Goal: Transaction & Acquisition: Purchase product/service

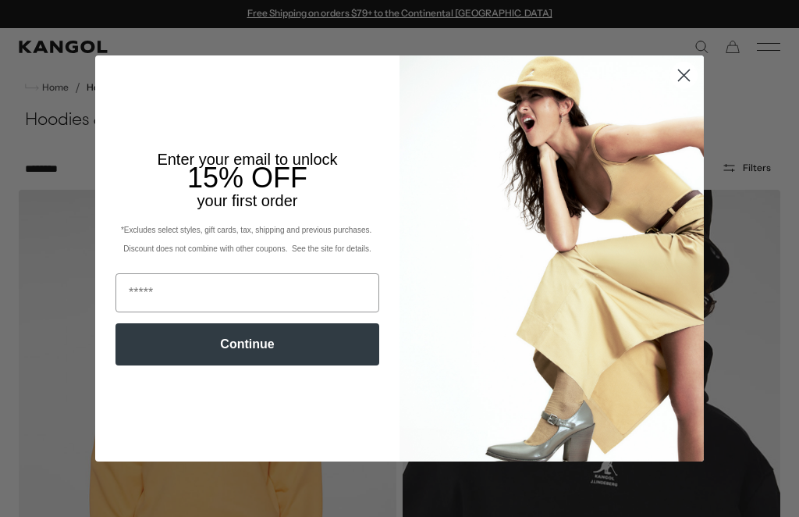
click at [687, 134] on img "POPUP Form" at bounding box center [552, 258] width 304 height 406
click at [682, 71] on circle "Close dialog" at bounding box center [684, 75] width 26 height 26
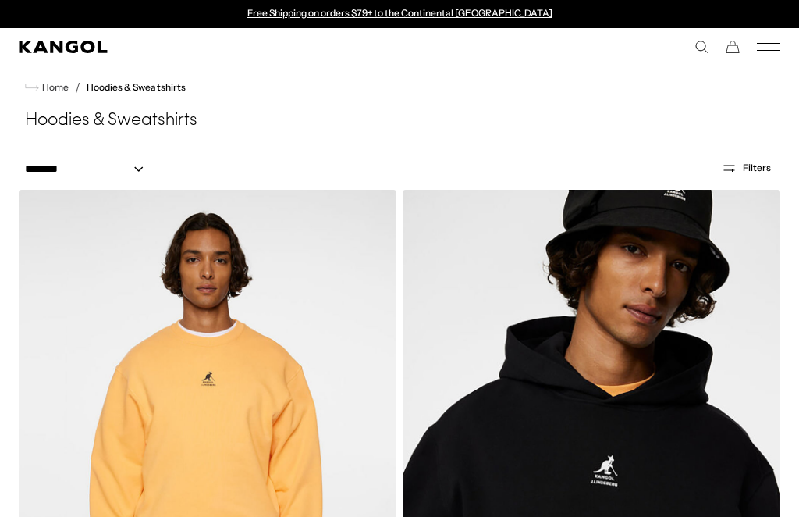
click at [733, 165] on icon "Open filters" at bounding box center [729, 168] width 15 height 14
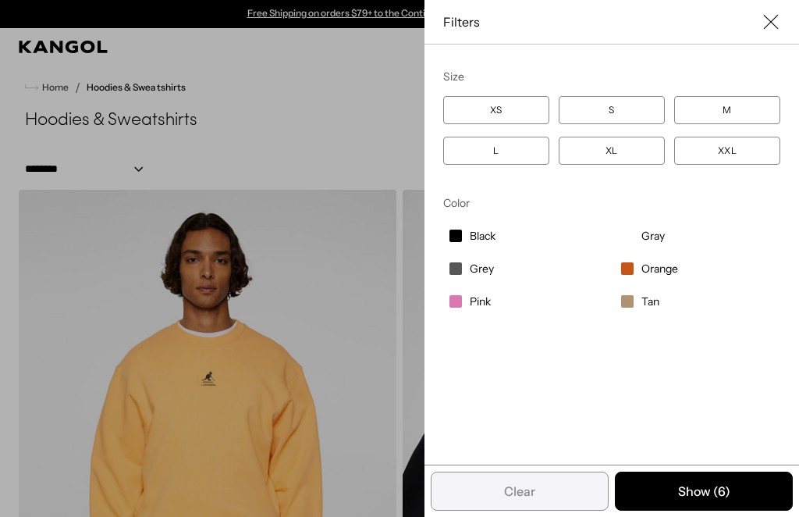
click at [617, 104] on label "S" at bounding box center [612, 110] width 106 height 28
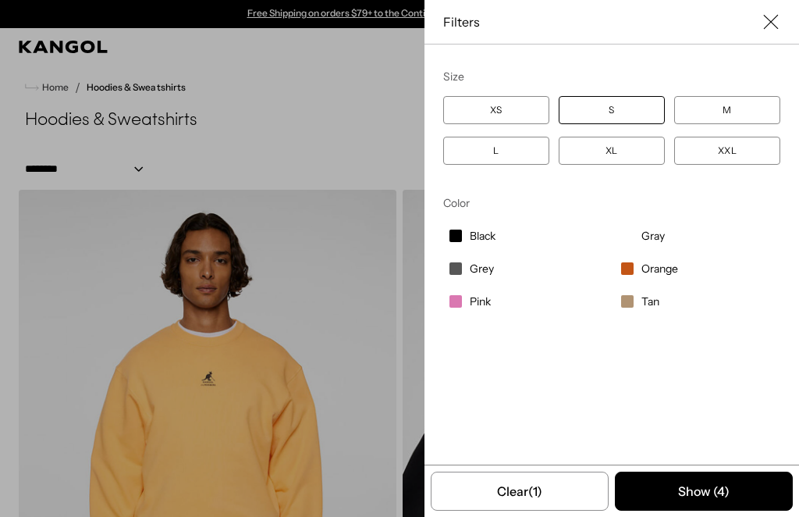
click at [473, 272] on span "Grey" at bounding box center [482, 268] width 24 height 14
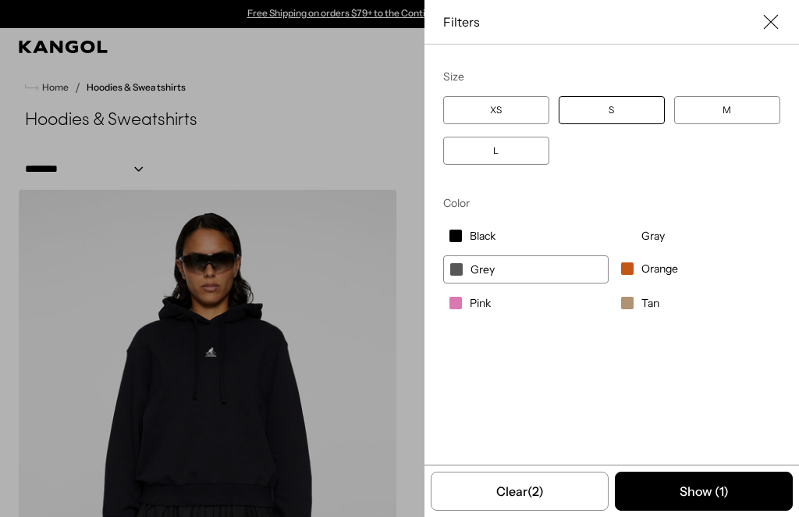
click at [492, 262] on label "Grey" at bounding box center [525, 269] width 165 height 28
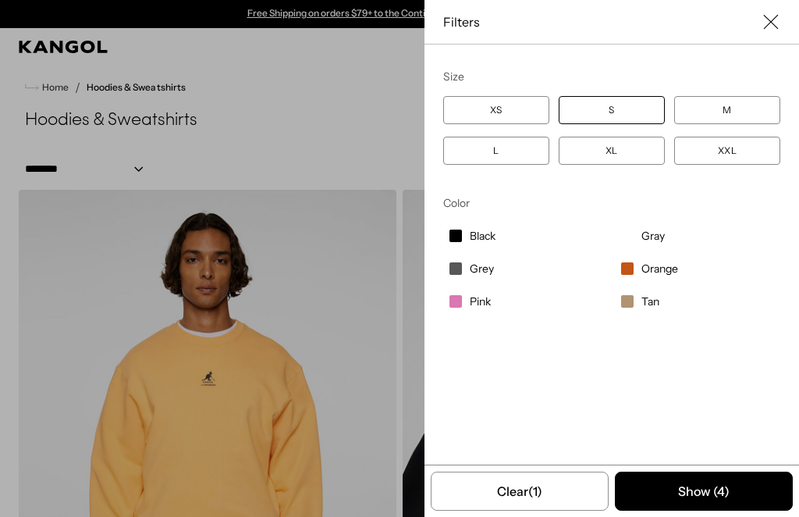
click at [701, 485] on button "Show ( 4 )" at bounding box center [704, 490] width 178 height 39
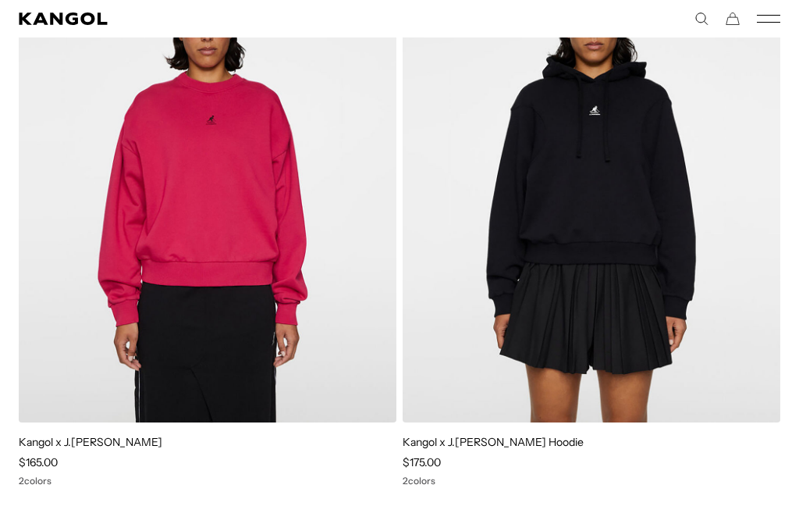
scroll to position [791, 0]
click at [0, 0] on img at bounding box center [0, 0] width 0 height 0
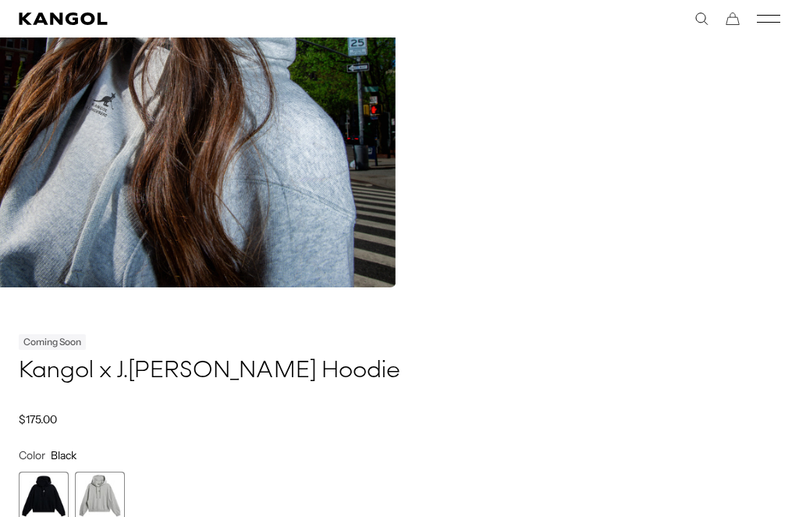
scroll to position [1946, 0]
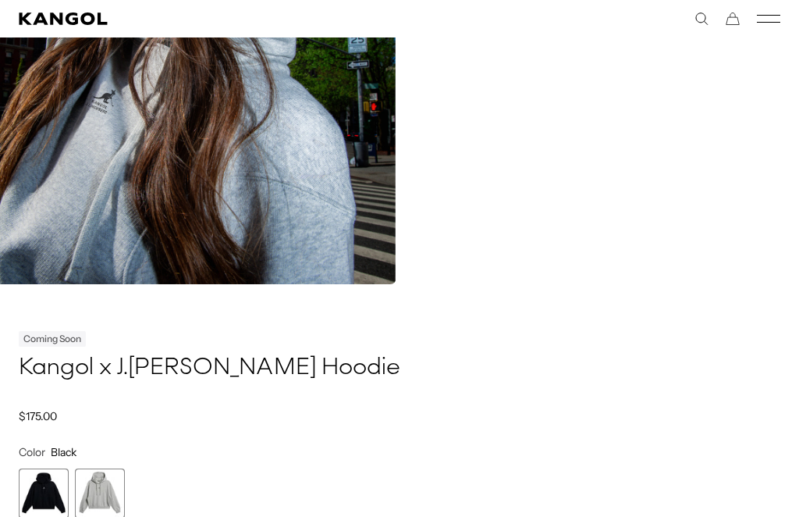
click at [96, 492] on span "2 of 2" at bounding box center [100, 493] width 50 height 50
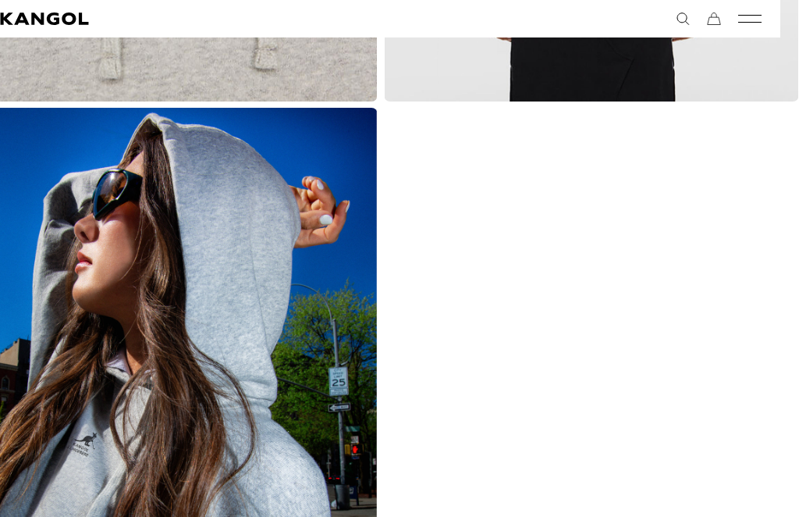
scroll to position [1605, 19]
